Goal: Task Accomplishment & Management: Use online tool/utility

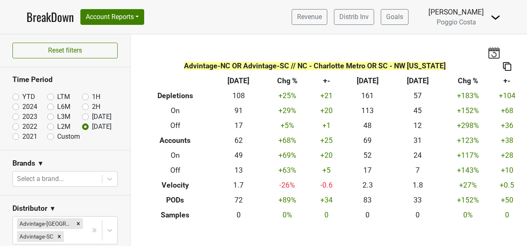
scroll to position [331, 0]
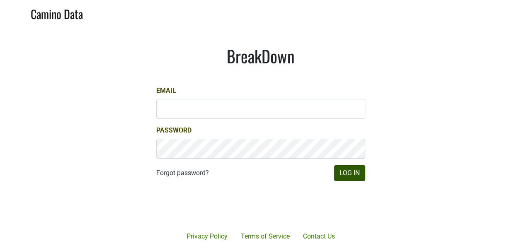
click at [361, 180] on div at bounding box center [291, 206] width 170 height 94
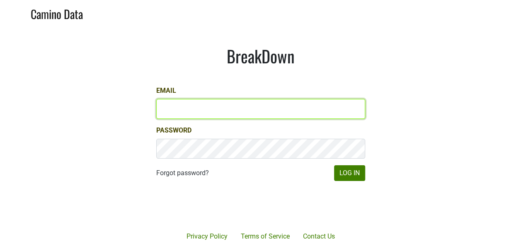
click at [279, 105] on input "Email" at bounding box center [260, 109] width 209 height 20
type input "[PERSON_NAME][EMAIL_ADDRESS][DOMAIN_NAME]"
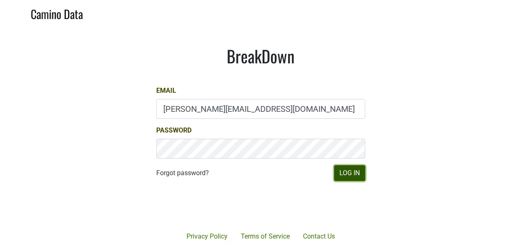
click at [346, 174] on button "Log In" at bounding box center [349, 173] width 31 height 16
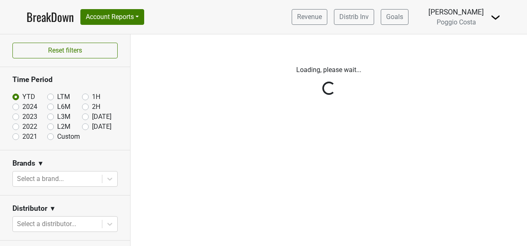
click at [80, 126] on div "Reset filters Time Period YTD LTM 1H 2024 L6M 2H 2023 L3M Jul '25 2022 L2M Aug …" at bounding box center [65, 140] width 131 height 212
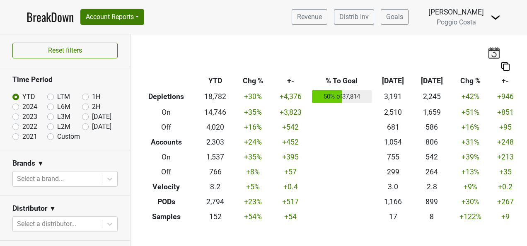
click at [92, 125] on label "Aug '25" at bounding box center [101, 127] width 19 height 10
click at [82, 125] on input "Aug '25" at bounding box center [98, 126] width 33 height 8
radio input "true"
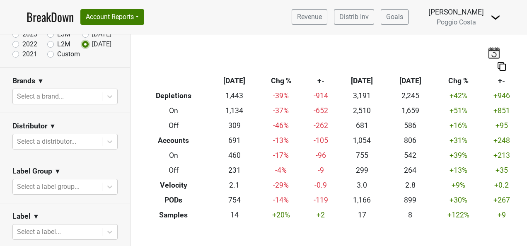
scroll to position [83, 0]
click at [84, 135] on div at bounding box center [57, 141] width 81 height 12
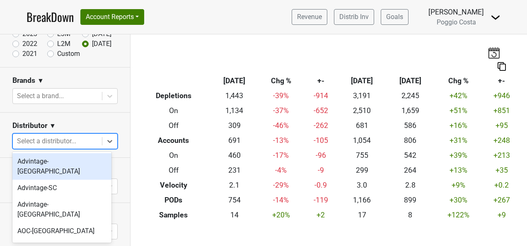
click at [77, 159] on div "Advintage-NC" at bounding box center [61, 166] width 99 height 27
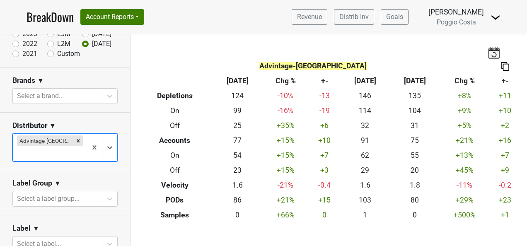
click at [79, 145] on div "Advintage-NC" at bounding box center [50, 147] width 74 height 27
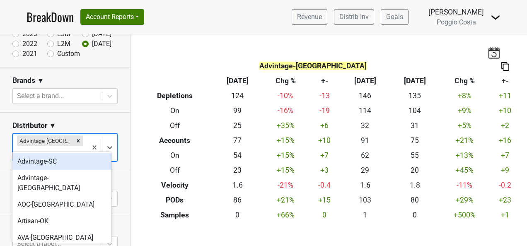
click at [79, 164] on div "Advintage-SC" at bounding box center [61, 161] width 99 height 17
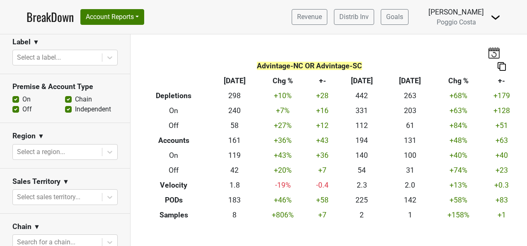
scroll to position [290, 0]
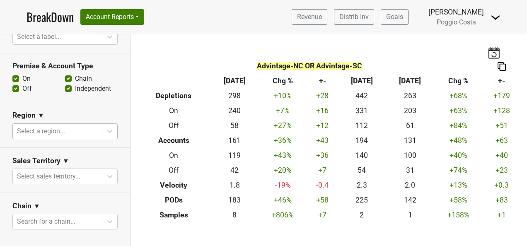
click at [82, 132] on div at bounding box center [57, 132] width 81 height 12
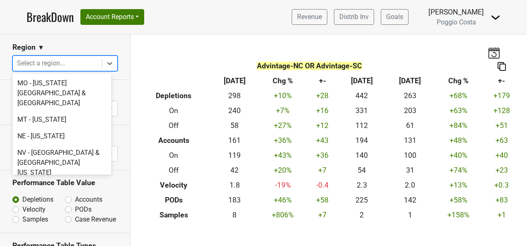
scroll to position [1740, 0]
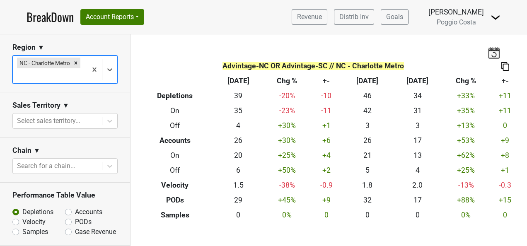
click at [62, 76] on div at bounding box center [50, 76] width 66 height 12
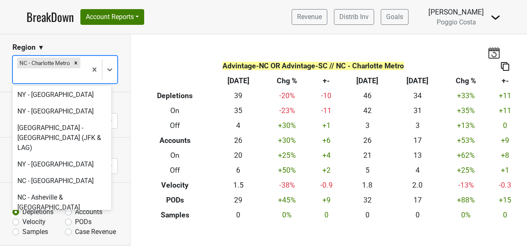
scroll to position [1989, 0]
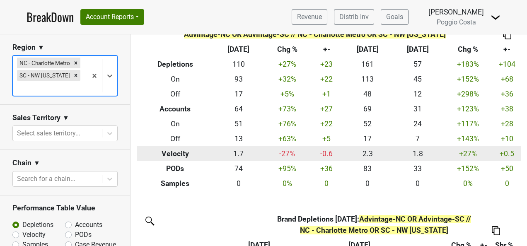
scroll to position [0, 0]
